Goal: Navigation & Orientation: Find specific page/section

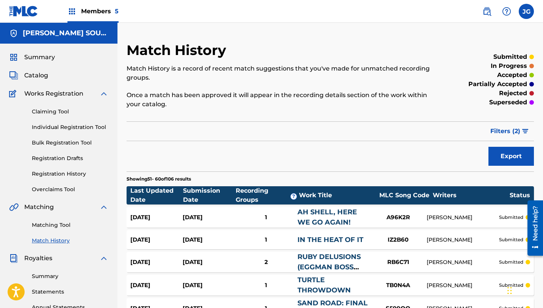
click at [86, 20] on div "Members 5" at bounding box center [93, 11] width 51 height 22
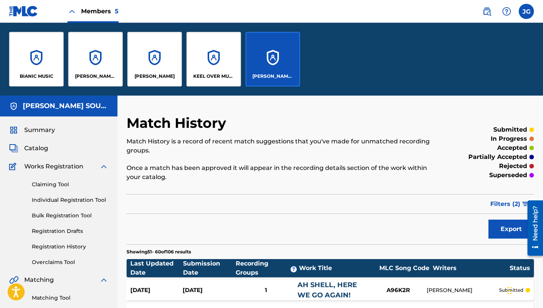
click at [286, 56] on div "[PERSON_NAME] SOUNDWORKS" at bounding box center [273, 59] width 55 height 55
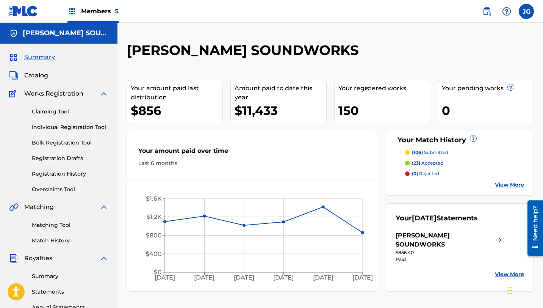
click at [77, 15] on div "Members 5" at bounding box center [93, 11] width 51 height 22
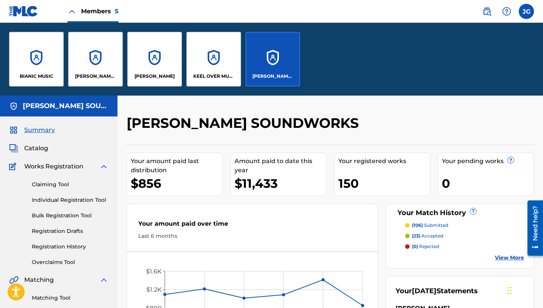
click at [157, 60] on div "[PERSON_NAME]" at bounding box center [154, 59] width 55 height 55
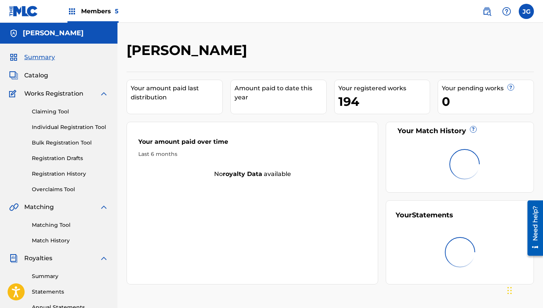
click at [104, 12] on span "Members 5" at bounding box center [100, 11] width 38 height 9
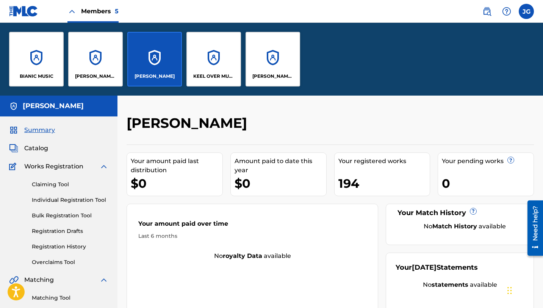
click at [93, 68] on div "[PERSON_NAME] MUSIC" at bounding box center [95, 59] width 55 height 55
